Goal: Information Seeking & Learning: Understand process/instructions

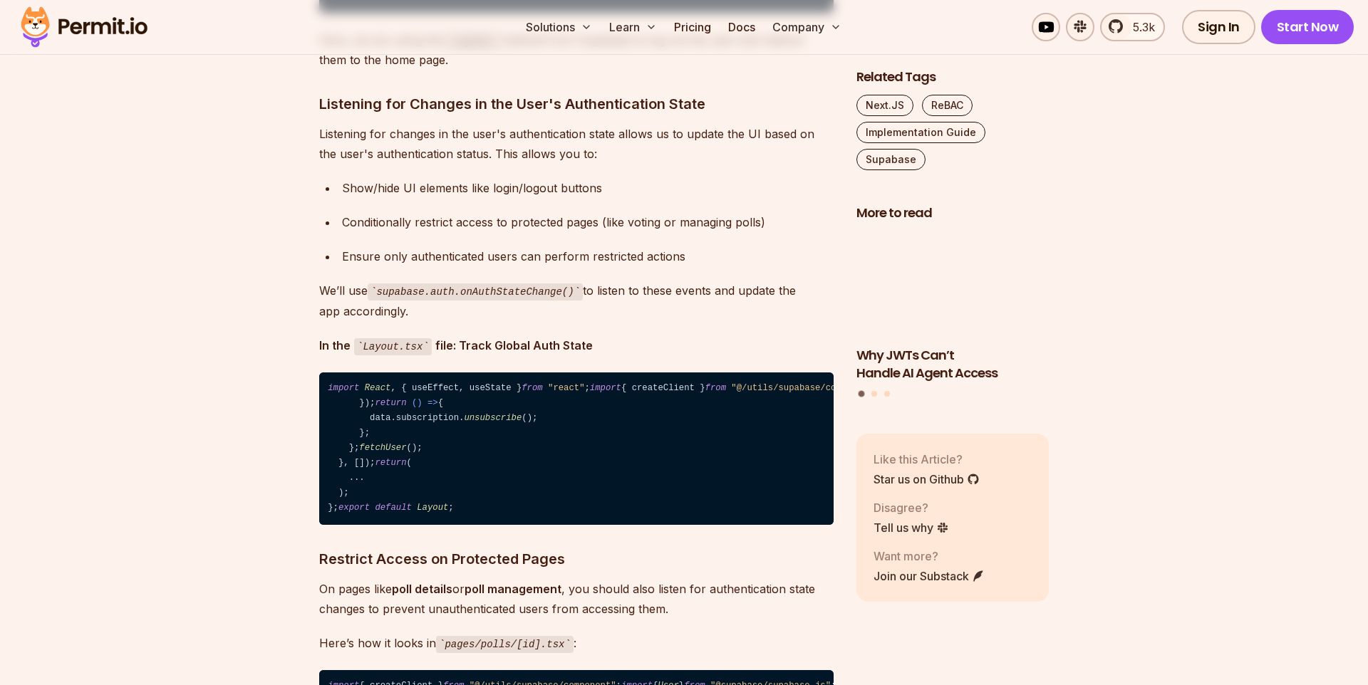
scroll to position [6248, 0]
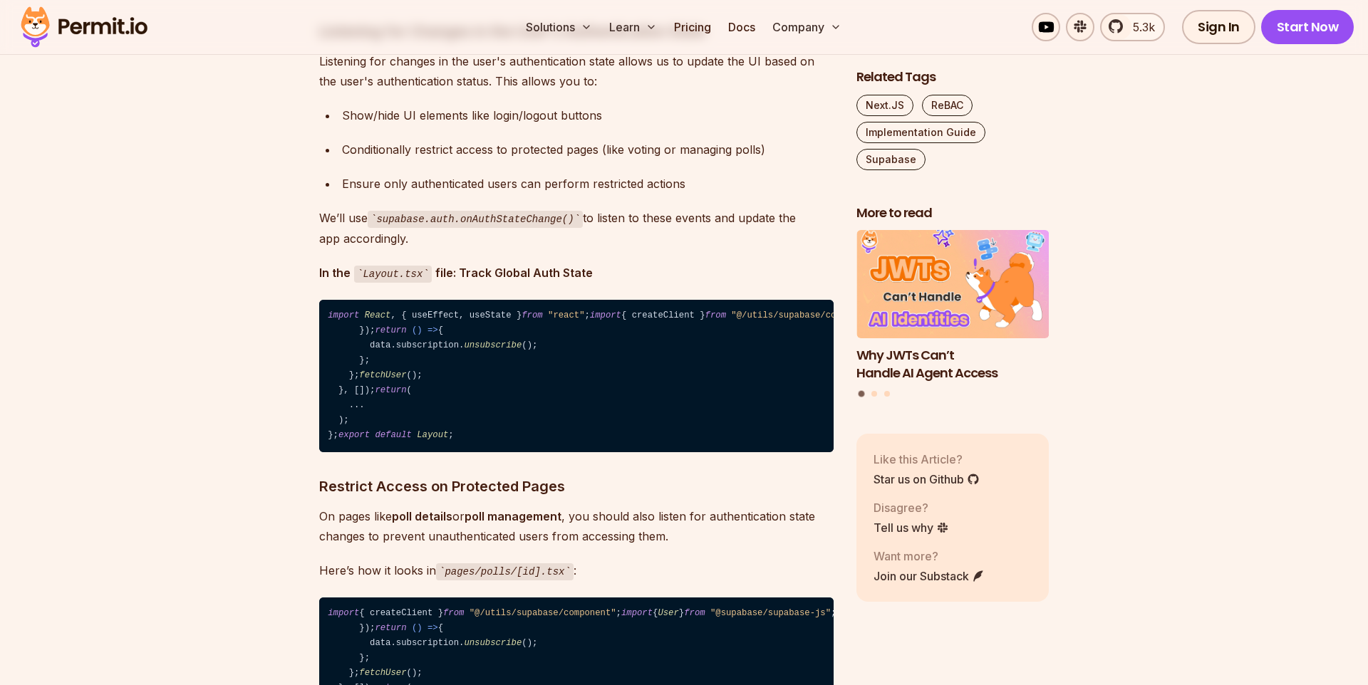
drag, startPoint x: 345, startPoint y: 202, endPoint x: 422, endPoint y: 316, distance: 137.1
copy code "const { error } = await supabase. auth . signUp ({ email, password, options : {…"
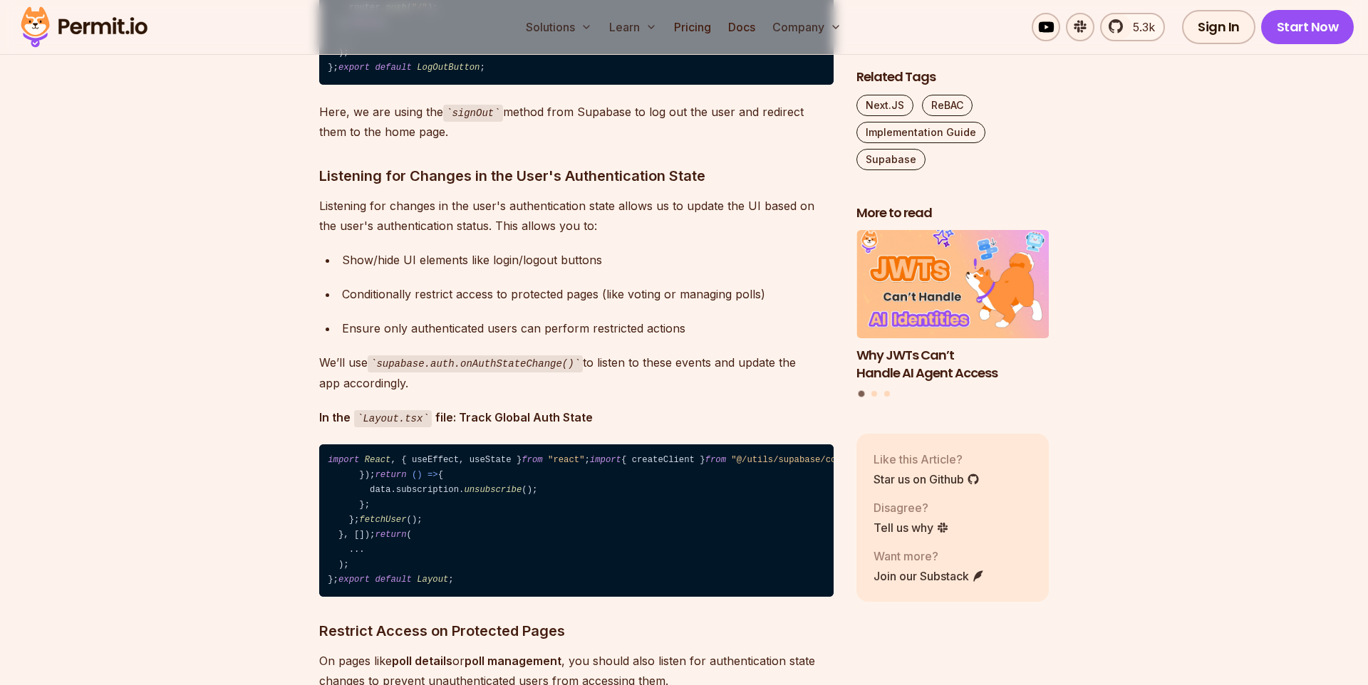
scroll to position [6103, 0]
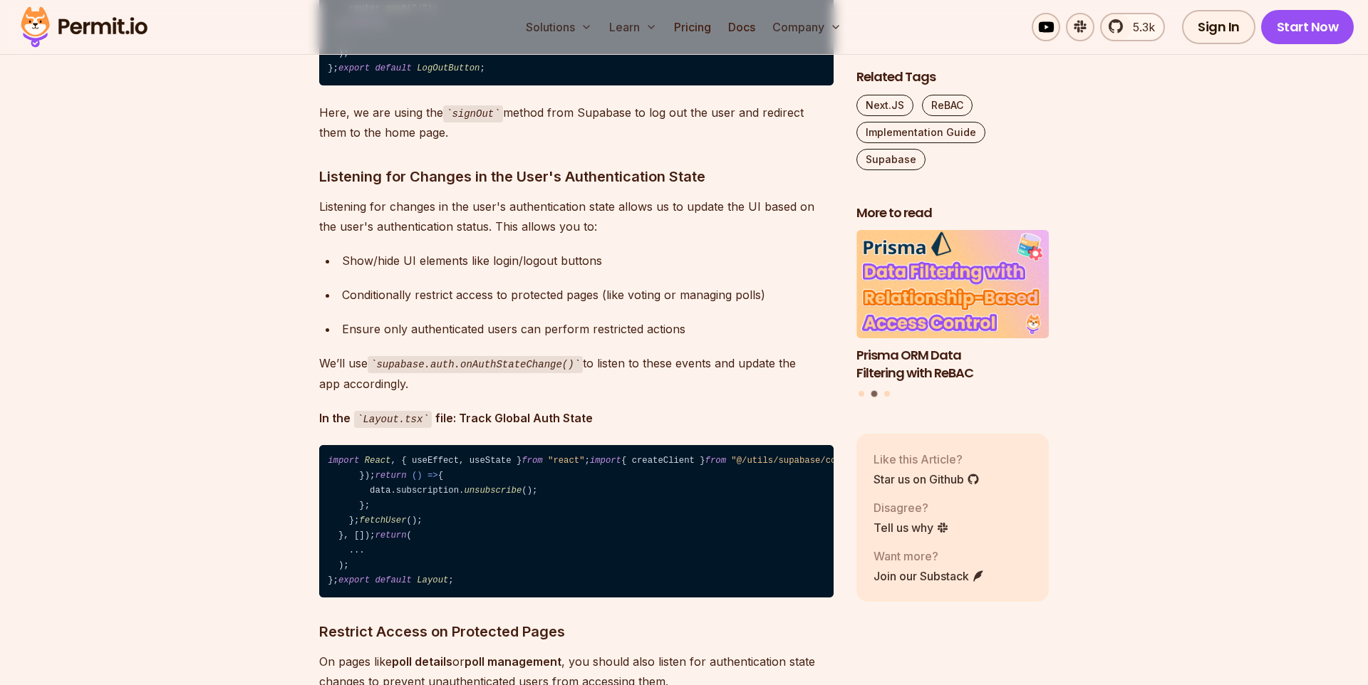
drag, startPoint x: 349, startPoint y: 223, endPoint x: 396, endPoint y: 285, distance: 77.8
copy code "if (error) { setError (error. message ); } else { setShowModal ( false ); }"
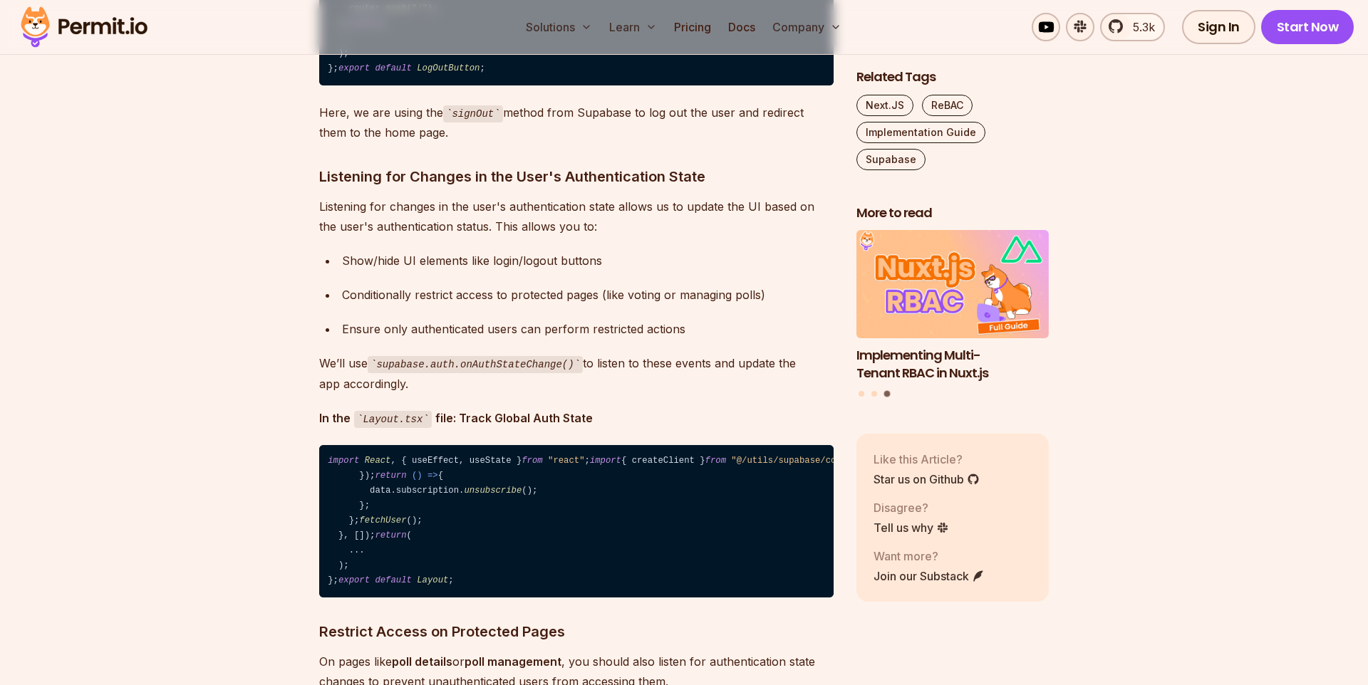
drag, startPoint x: 440, startPoint y: 232, endPoint x: 458, endPoint y: 312, distance: 82.6
drag, startPoint x: 458, startPoint y: 312, endPoint x: 479, endPoint y: 188, distance: 125.8
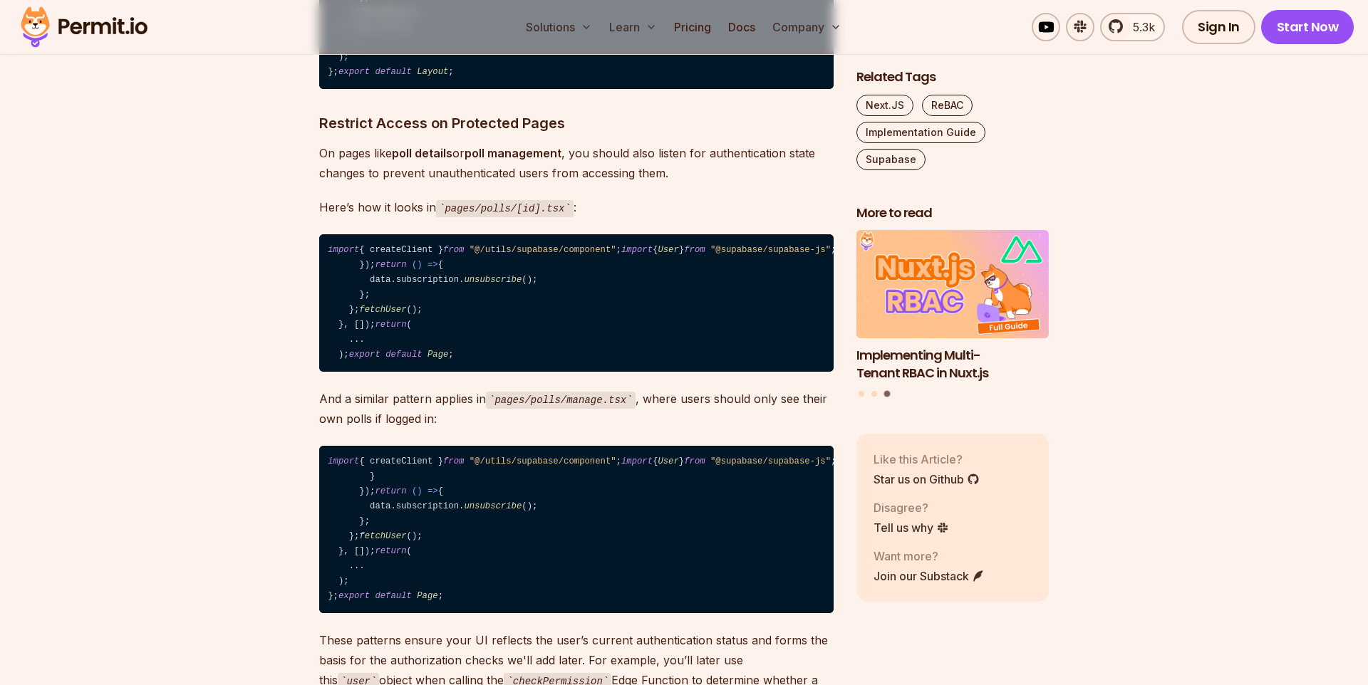
scroll to position [6031, 0]
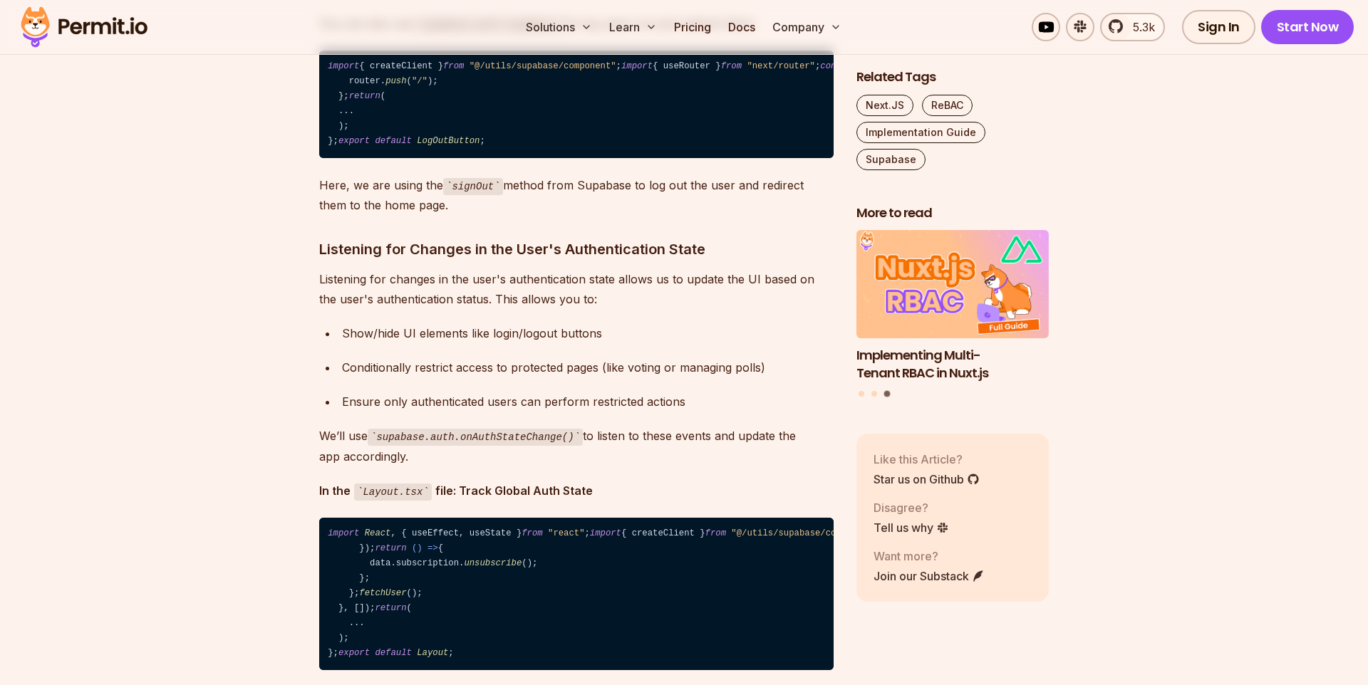
drag, startPoint x: 420, startPoint y: 299, endPoint x: 432, endPoint y: 190, distance: 109.7
copy code "const supabase = createClient ();"
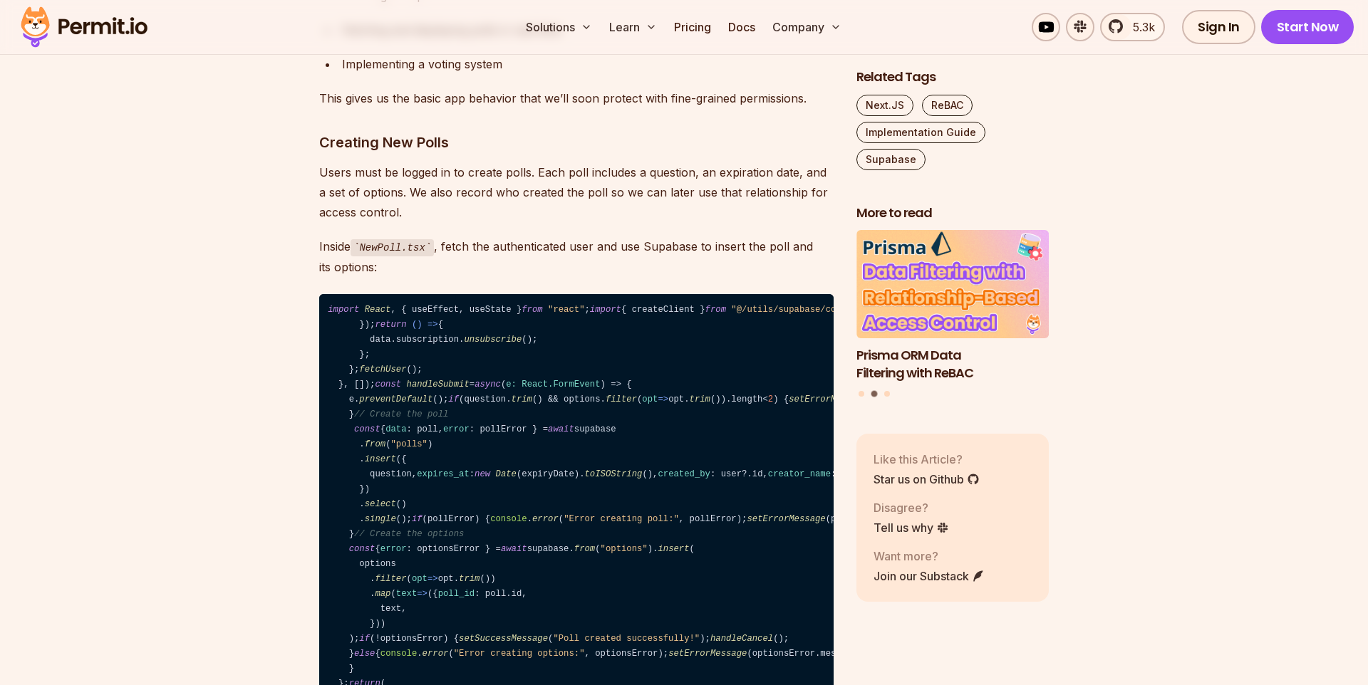
scroll to position [7484, 0]
